Goal: Task Accomplishment & Management: Manage account settings

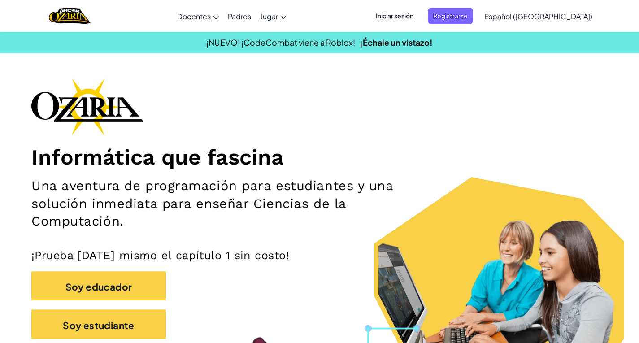
click at [419, 10] on span "Iniciar sesión" at bounding box center [394, 16] width 48 height 17
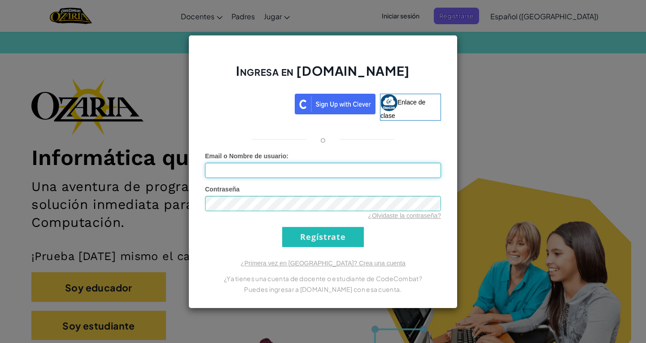
click at [290, 167] on input "Email o Nombre de usuario :" at bounding box center [323, 170] width 236 height 15
type input "[EMAIL_ADDRESS][DOMAIN_NAME]"
click at [301, 230] on input "Regístrate" at bounding box center [323, 237] width 82 height 20
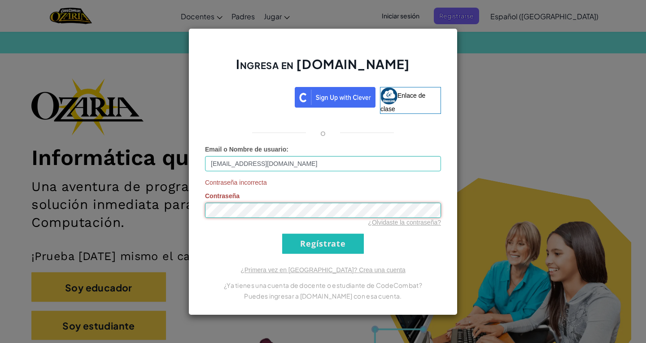
click at [193, 221] on div "Ingresa en [DOMAIN_NAME] Enlace de clase o Email o Nombre de usuario : [EMAIL_A…" at bounding box center [322, 171] width 269 height 287
click at [307, 244] on input "Regístrate" at bounding box center [323, 244] width 82 height 20
click at [394, 224] on font "¿Olvidaste la contraseña?" at bounding box center [404, 222] width 73 height 7
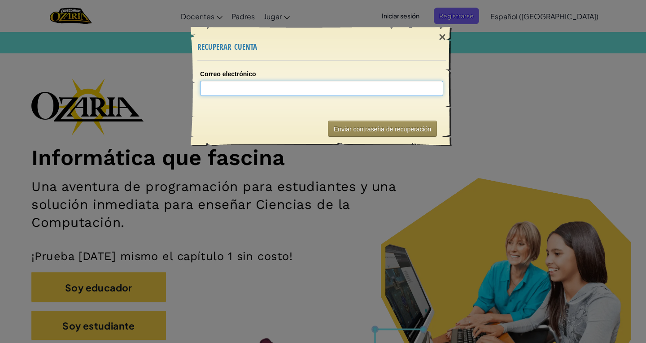
click at [251, 86] on input "Correo electrónico" at bounding box center [321, 88] width 243 height 15
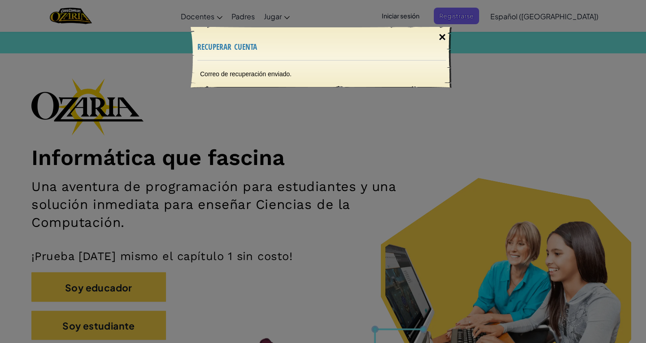
click at [447, 41] on div "×" at bounding box center [442, 37] width 21 height 26
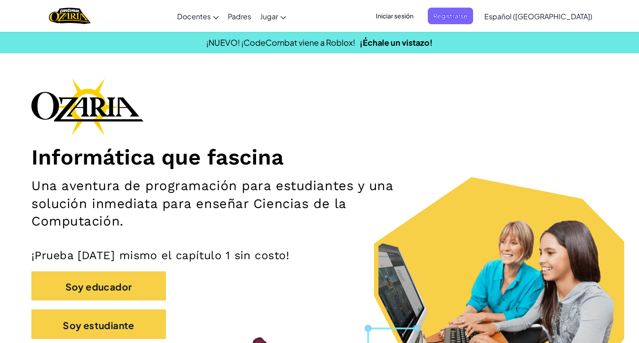
click at [413, 20] on font "Iniciar sesión" at bounding box center [395, 15] width 38 height 9
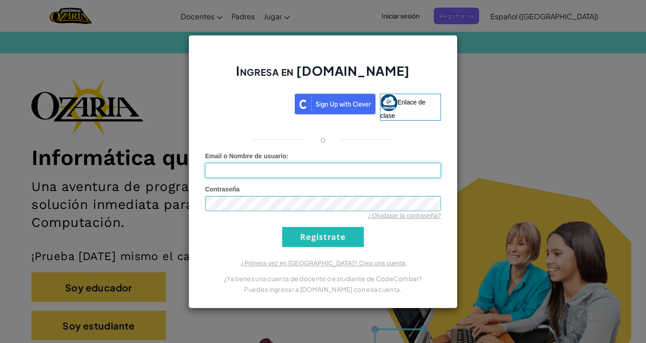
click at [327, 169] on input "Email o Nombre de usuario :" at bounding box center [323, 170] width 236 height 15
type input "[EMAIL_ADDRESS][DOMAIN_NAME]"
click at [309, 238] on input "Regístrate" at bounding box center [323, 237] width 82 height 20
